Goal: Transaction & Acquisition: Book appointment/travel/reservation

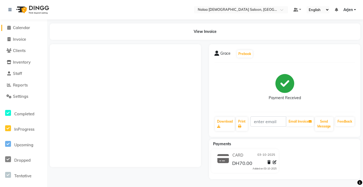
click at [17, 28] on span "Calendar" at bounding box center [21, 27] width 17 height 5
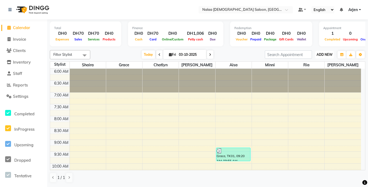
click at [323, 55] on span "ADD NEW" at bounding box center [324, 54] width 16 height 4
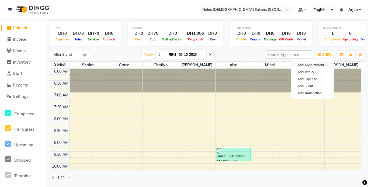
click at [303, 65] on button "Add Appointment" at bounding box center [312, 64] width 43 height 7
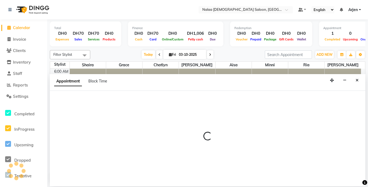
select select "tentative"
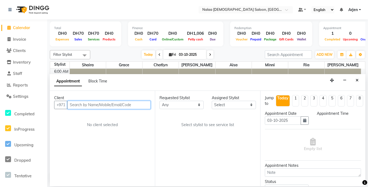
select select "420"
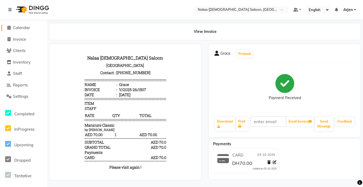
click at [24, 27] on span "Calendar" at bounding box center [21, 27] width 17 height 5
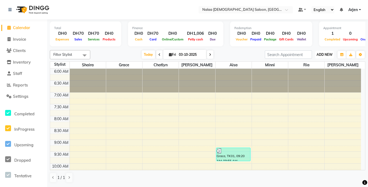
click at [323, 55] on span "ADD NEW" at bounding box center [324, 54] width 16 height 4
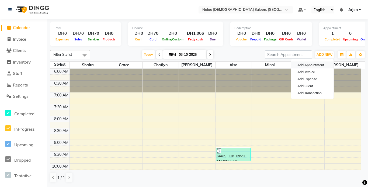
click at [302, 66] on button "Add Appointment" at bounding box center [312, 64] width 43 height 7
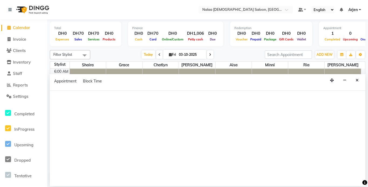
select select "420"
select select "tentative"
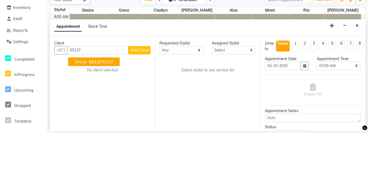
click at [83, 118] on span "Grace" at bounding box center [81, 116] width 12 height 5
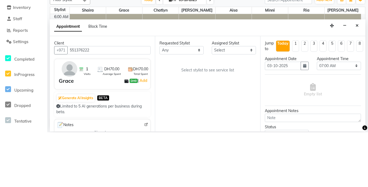
type input "551376222"
click at [221, 105] on select "Select [PERSON_NAME] [PERSON_NAME] ria [PERSON_NAME]" at bounding box center [233, 105] width 44 height 8
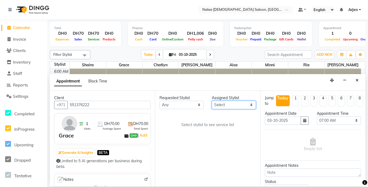
select select "93103"
click at [211, 101] on select "Select [PERSON_NAME] [PERSON_NAME] ria [PERSON_NAME]" at bounding box center [233, 105] width 44 height 8
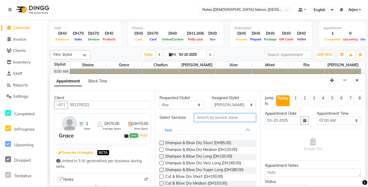
click at [205, 119] on input "text" at bounding box center [224, 117] width 61 height 8
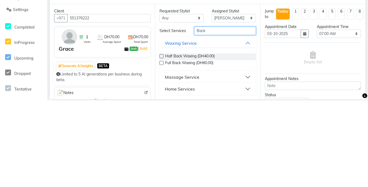
type input "Back"
click at [170, 165] on div "Massage Service" at bounding box center [182, 163] width 34 height 6
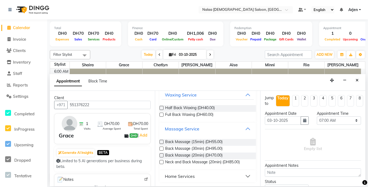
scroll to position [38, 0]
click at [162, 148] on label at bounding box center [161, 148] width 4 height 4
click at [162, 148] on input "checkbox" at bounding box center [160, 148] width 3 height 3
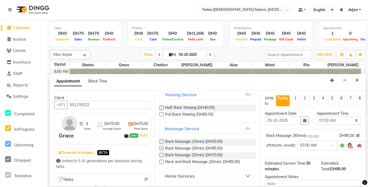
checkbox input "false"
click at [322, 119] on select "Select 07:00 AM 07:05 AM 07:10 AM 07:15 AM 07:20 AM 07:25 AM 07:30 AM 07:35 AM …" at bounding box center [338, 120] width 44 height 8
select select "645"
click at [316, 116] on select "Select 07:00 AM 07:05 AM 07:10 AM 07:15 AM 07:20 AM 07:25 AM 07:30 AM 07:35 AM …" at bounding box center [338, 120] width 44 height 8
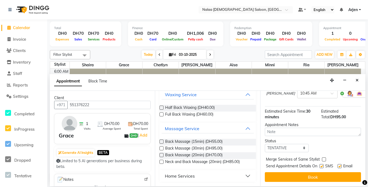
scroll to position [61, 0]
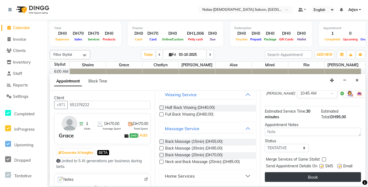
click at [279, 175] on button "Book" at bounding box center [312, 177] width 96 height 10
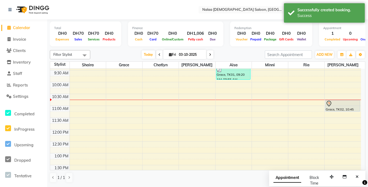
scroll to position [82, 0]
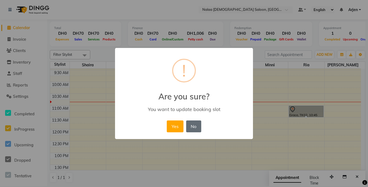
click at [195, 129] on button "No" at bounding box center [193, 126] width 15 height 12
click at [173, 128] on button "Yes" at bounding box center [175, 126] width 16 height 12
